Goal: Task Accomplishment & Management: Manage account settings

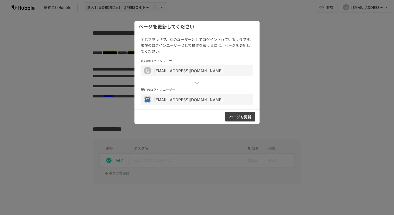
scroll to position [354, 0]
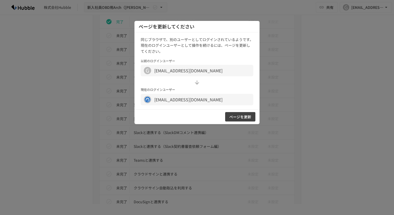
click at [289, 104] on div at bounding box center [197, 107] width 394 height 215
click at [283, 103] on div at bounding box center [197, 107] width 394 height 215
click at [295, 67] on div at bounding box center [197, 107] width 394 height 215
click at [236, 109] on div "同じブラウザで、別のユーザーとしてログインされているようです。 現在のログインユーザーとして操作を続けるには、ページを更新してください。 以前のログインユーザ…" at bounding box center [197, 70] width 125 height 77
click at [240, 121] on button "ページを更新" at bounding box center [240, 117] width 30 height 10
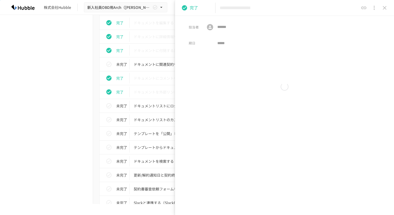
scroll to position [156, 0]
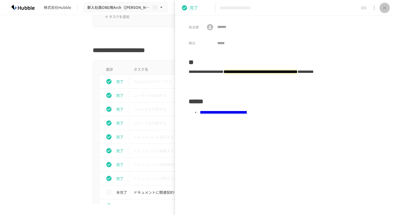
click at [383, 10] on icon "close drawer" at bounding box center [385, 8] width 6 height 6
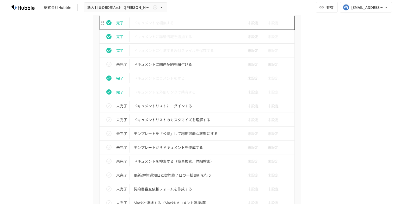
scroll to position [286, 0]
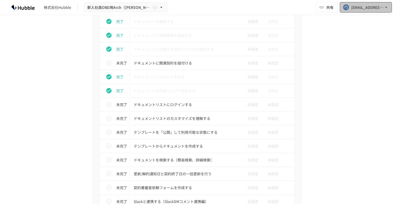
click at [358, 5] on div "[EMAIL_ADDRESS][DOMAIN_NAME]" at bounding box center [368, 7] width 32 height 7
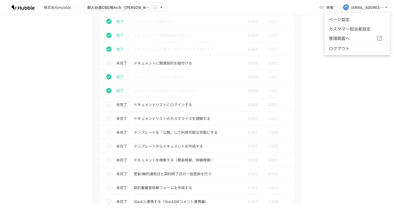
click at [316, 37] on div at bounding box center [197, 107] width 394 height 215
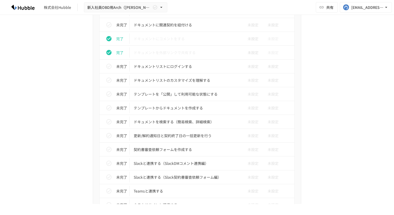
scroll to position [318, 0]
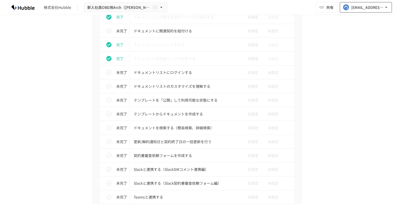
click at [365, 8] on div "[EMAIL_ADDRESS][DOMAIN_NAME]" at bounding box center [368, 7] width 32 height 7
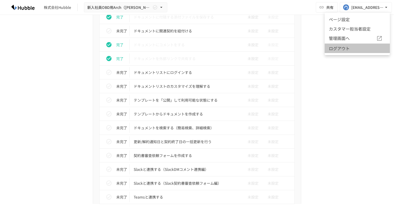
click at [351, 46] on li "ログアウト" at bounding box center [357, 48] width 65 height 10
